Goal: Task Accomplishment & Management: Manage account settings

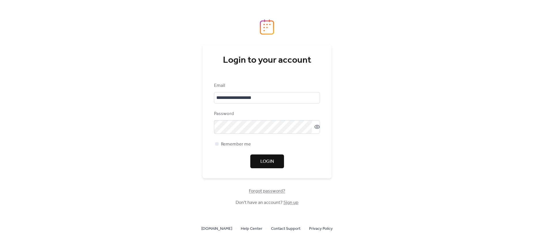
click at [278, 157] on button "Login" at bounding box center [267, 162] width 34 height 14
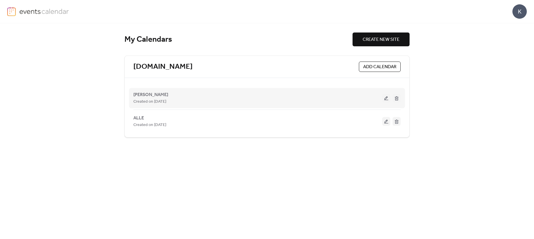
click at [387, 98] on button at bounding box center [386, 98] width 8 height 9
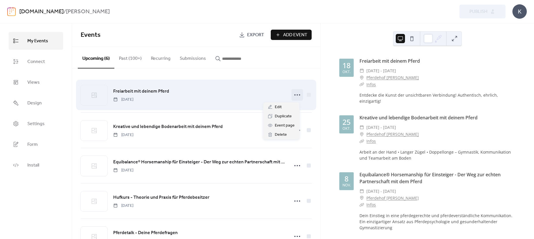
click at [297, 95] on circle at bounding box center [297, 94] width 1 height 1
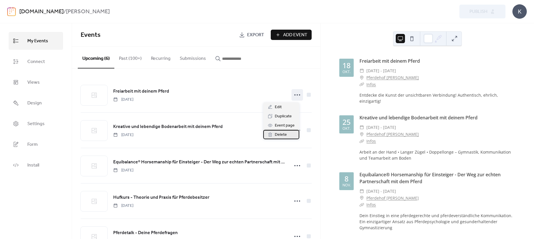
click at [282, 135] on span "Delete" at bounding box center [281, 135] width 12 height 7
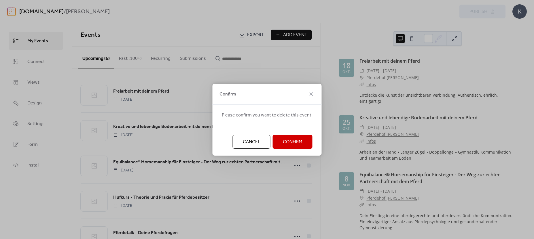
click at [288, 143] on span "Confirm" at bounding box center [293, 142] width 20 height 7
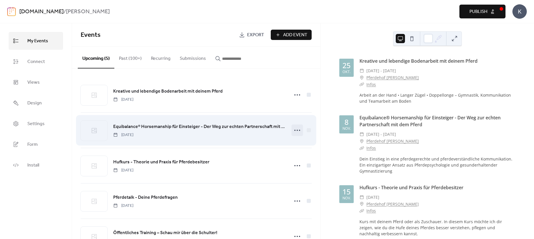
click at [293, 130] on icon at bounding box center [297, 130] width 9 height 9
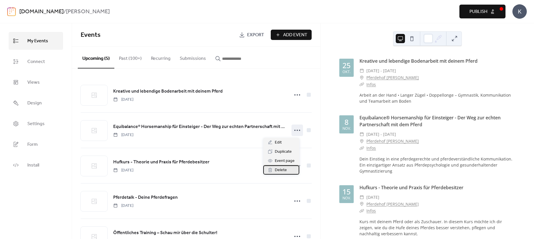
click at [280, 170] on span "Delete" at bounding box center [281, 170] width 12 height 7
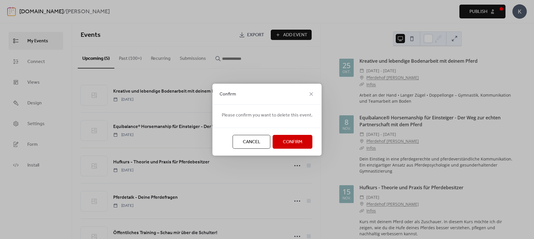
click at [288, 139] on span "Confirm" at bounding box center [293, 142] width 20 height 7
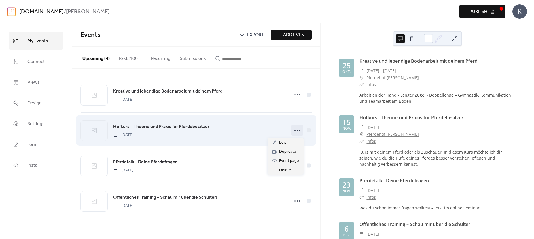
click at [298, 131] on circle at bounding box center [297, 130] width 1 height 1
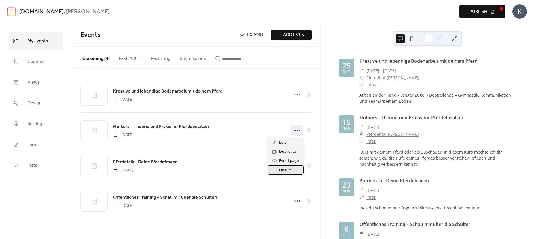
click at [284, 170] on span "Delete" at bounding box center [285, 170] width 12 height 7
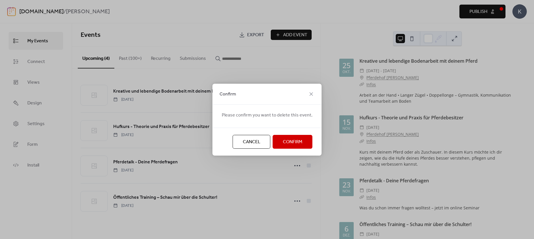
click at [288, 141] on span "Confirm" at bounding box center [293, 142] width 20 height 7
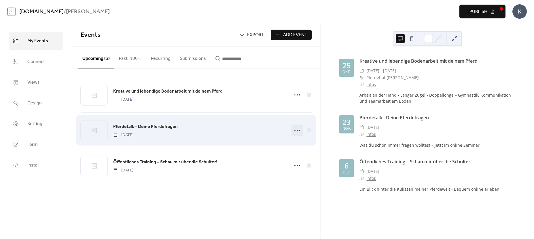
click at [297, 131] on circle at bounding box center [297, 130] width 1 height 1
click at [198, 138] on div "Pferdetalk - Deine Pferdefragen [DATE]" at bounding box center [199, 130] width 173 height 15
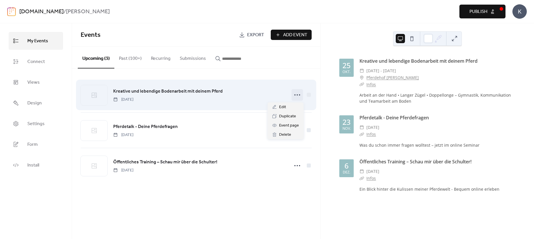
click at [297, 96] on circle at bounding box center [297, 94] width 1 height 1
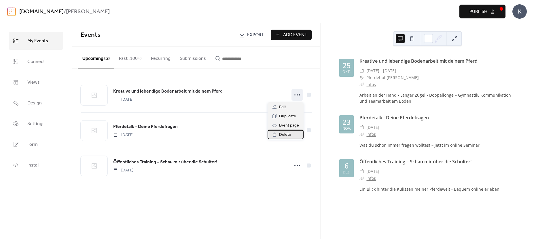
click at [283, 135] on span "Delete" at bounding box center [285, 135] width 12 height 7
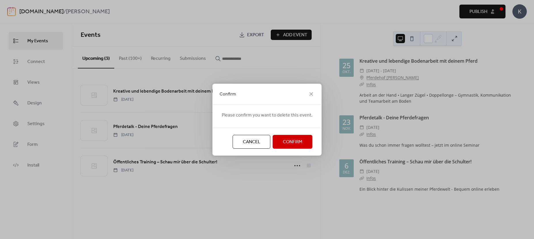
click at [288, 140] on span "Confirm" at bounding box center [293, 142] width 20 height 7
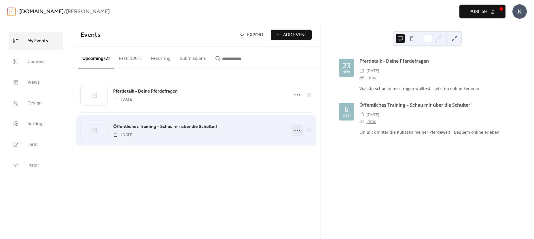
click at [299, 132] on icon at bounding box center [297, 130] width 9 height 9
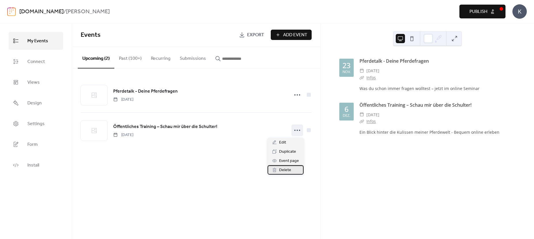
click at [284, 171] on span "Delete" at bounding box center [285, 170] width 12 height 7
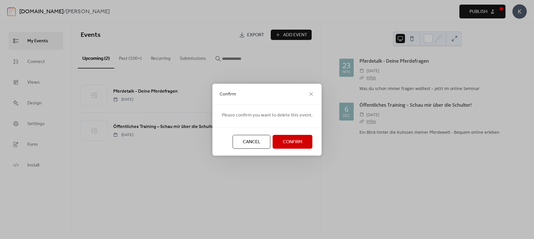
click at [288, 143] on span "Confirm" at bounding box center [293, 142] width 20 height 7
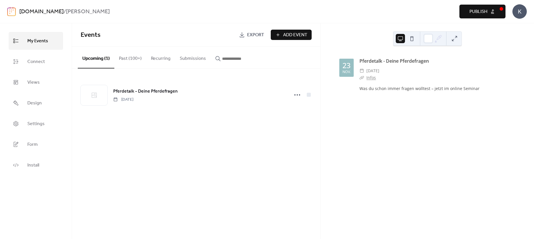
click at [476, 12] on span "Publish" at bounding box center [479, 11] width 18 height 7
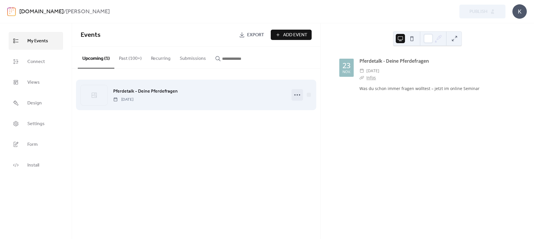
click at [296, 96] on icon at bounding box center [297, 94] width 9 height 9
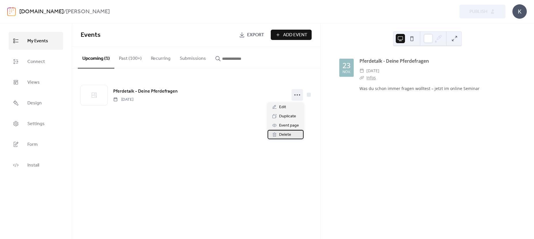
click at [282, 135] on span "Delete" at bounding box center [285, 135] width 12 height 7
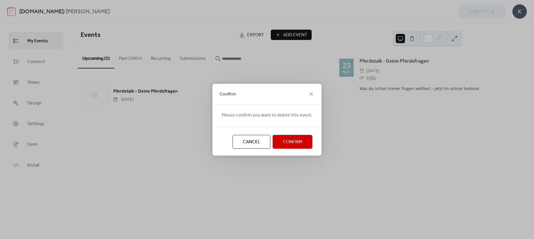
click at [291, 143] on span "Confirm" at bounding box center [293, 142] width 20 height 7
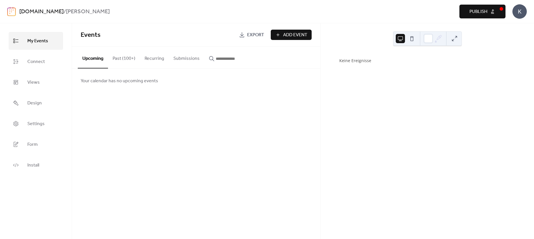
click at [485, 11] on span "Publish" at bounding box center [479, 11] width 18 height 7
